Goal: Task Accomplishment & Management: Manage account settings

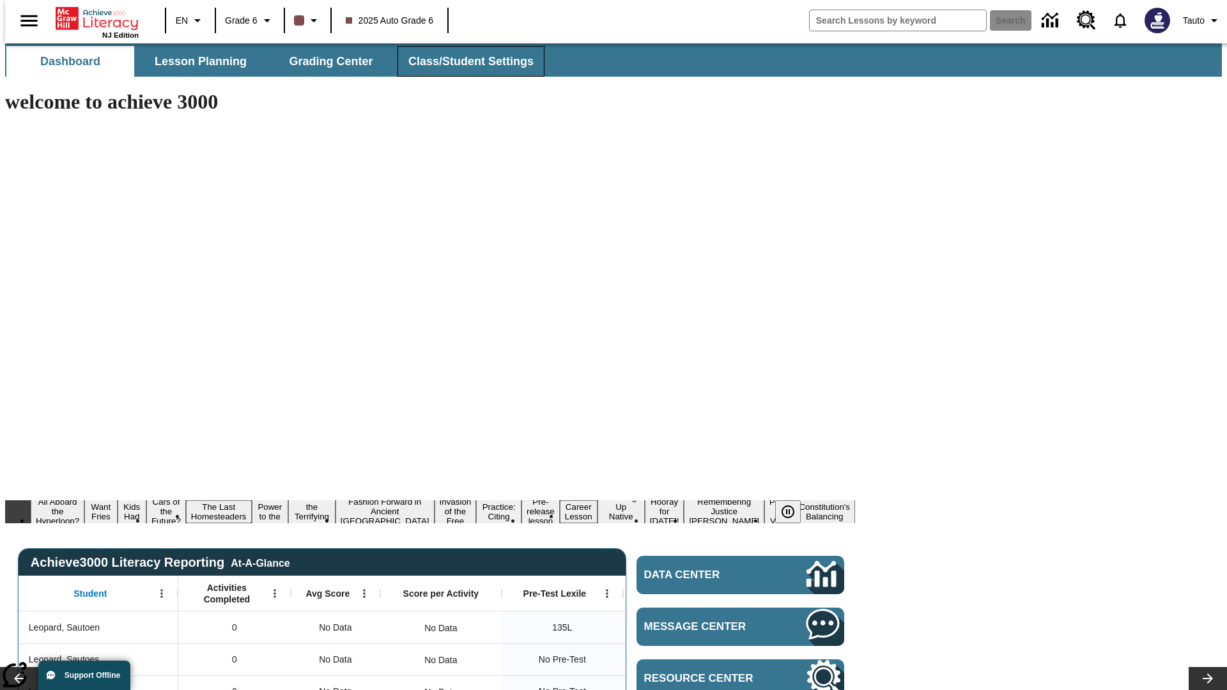
click at [464, 61] on span "Class/Student Settings" at bounding box center [470, 61] width 125 height 15
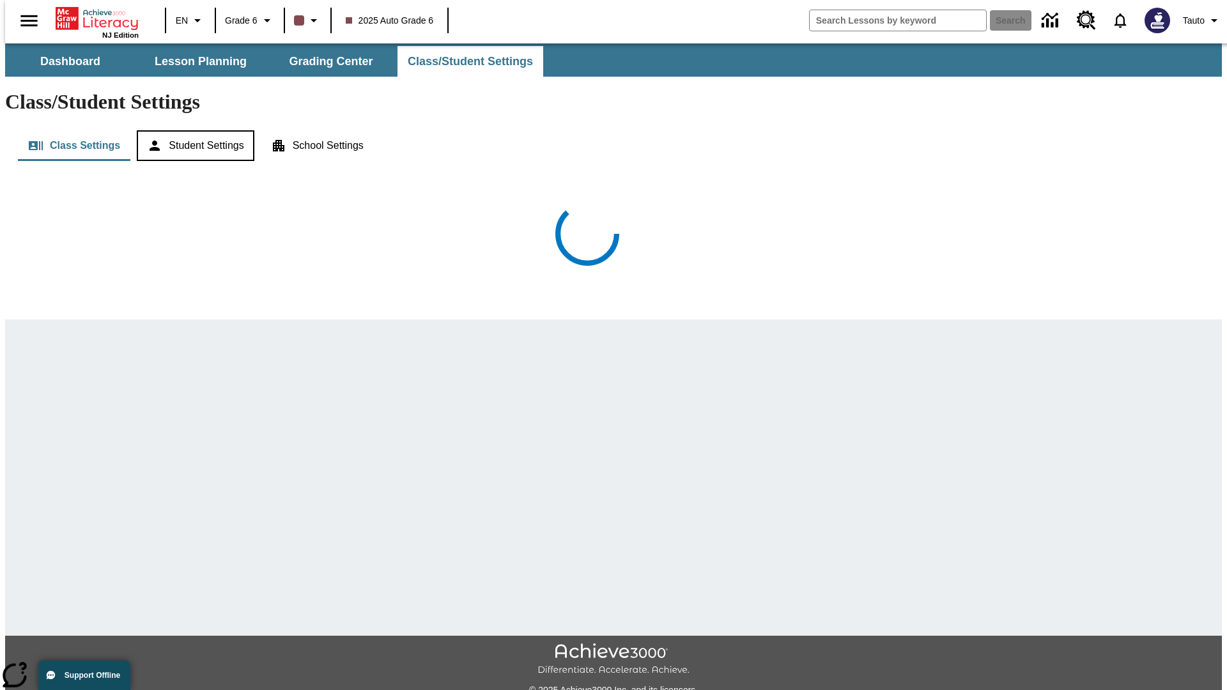
click at [192, 130] on button "Student Settings" at bounding box center [195, 145] width 117 height 31
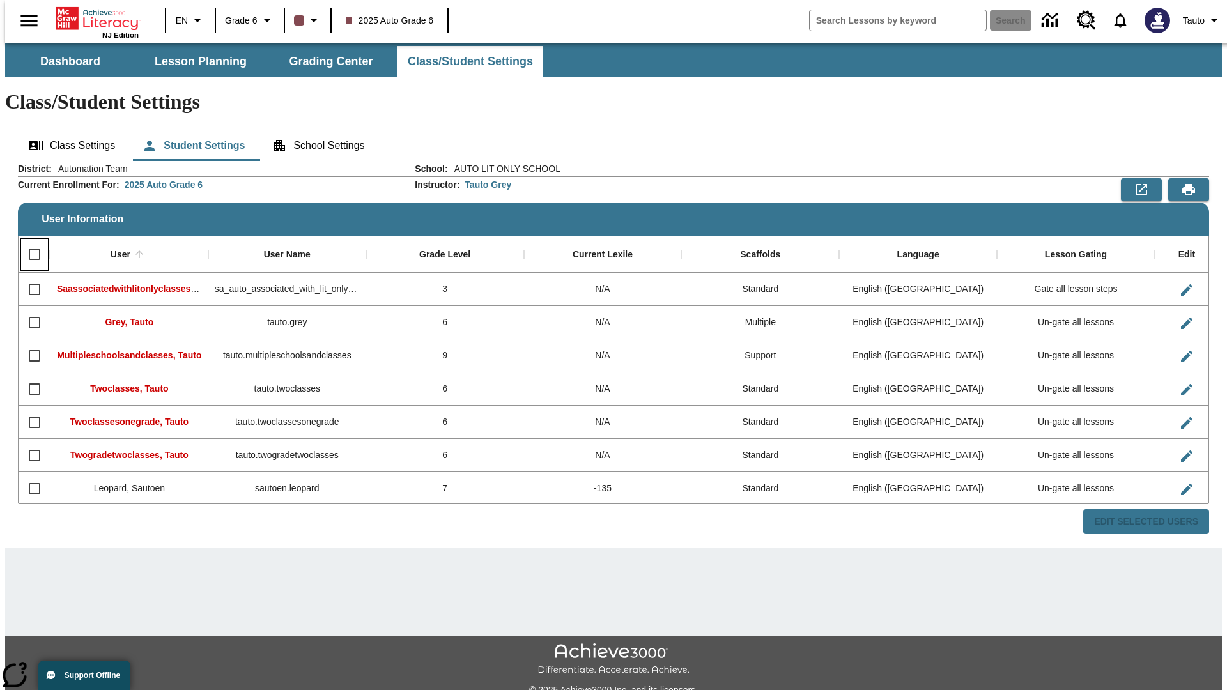
click at [29, 241] on input "Select all rows" at bounding box center [34, 254] width 27 height 27
checkbox input "true"
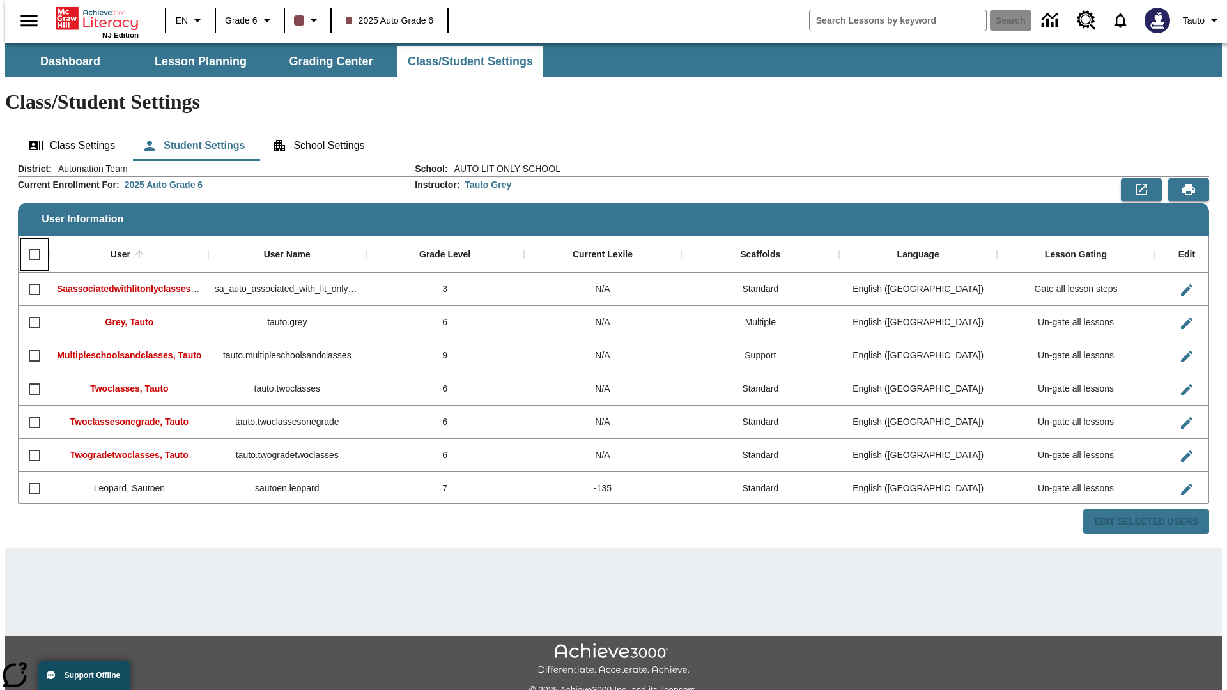
checkbox input "true"
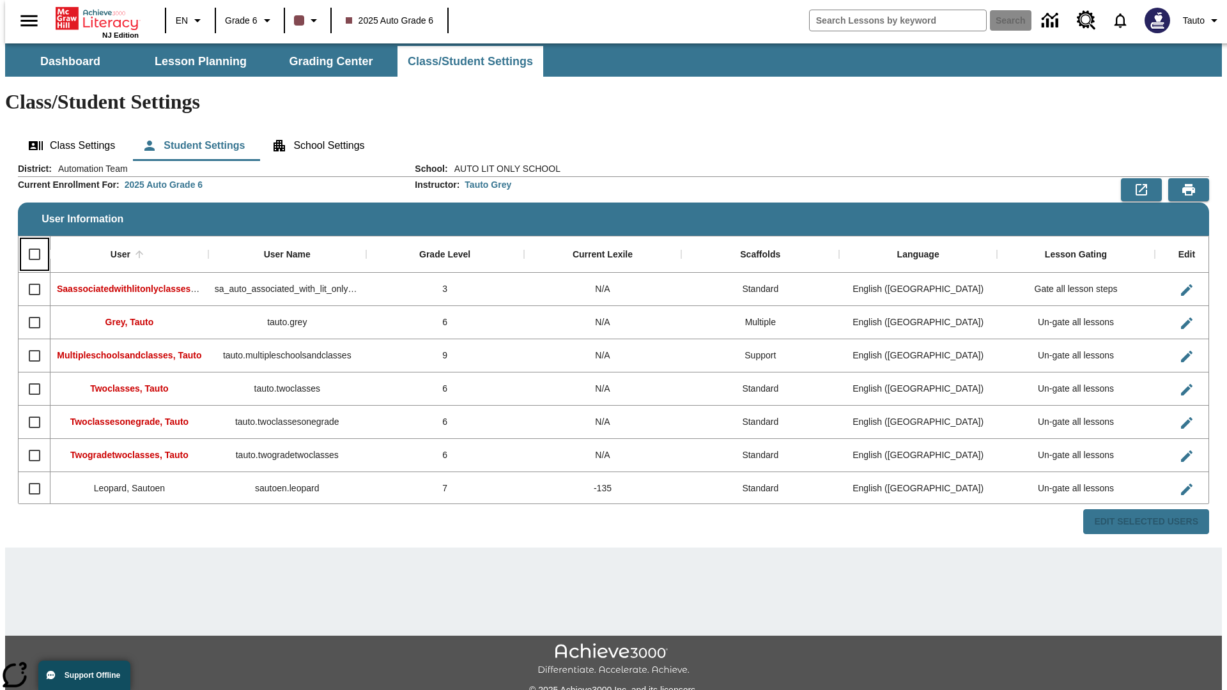
checkbox input "true"
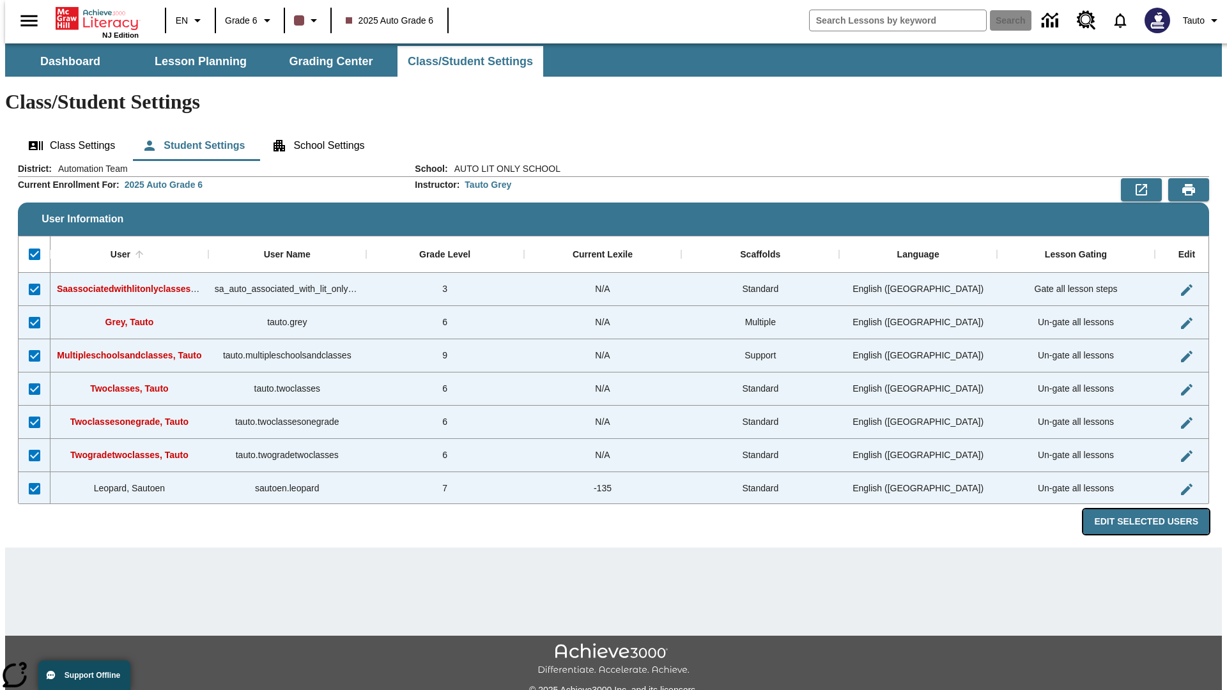
click at [1156, 509] on button "Edit Selected Users" at bounding box center [1146, 521] width 126 height 25
